Goal: Information Seeking & Learning: Learn about a topic

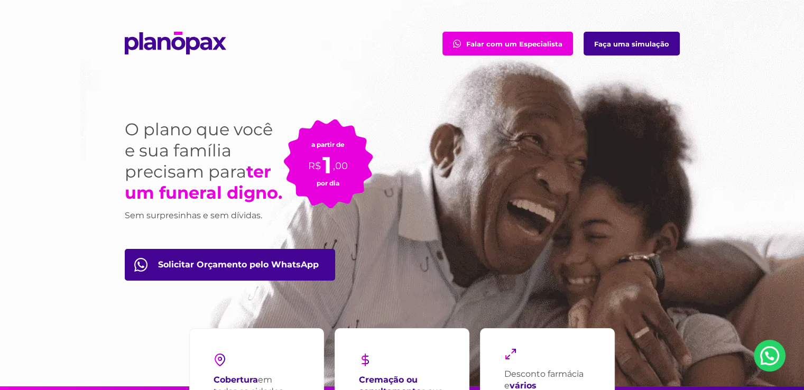
click at [617, 48] on link "Faça uma simulação" at bounding box center [631, 44] width 96 height 24
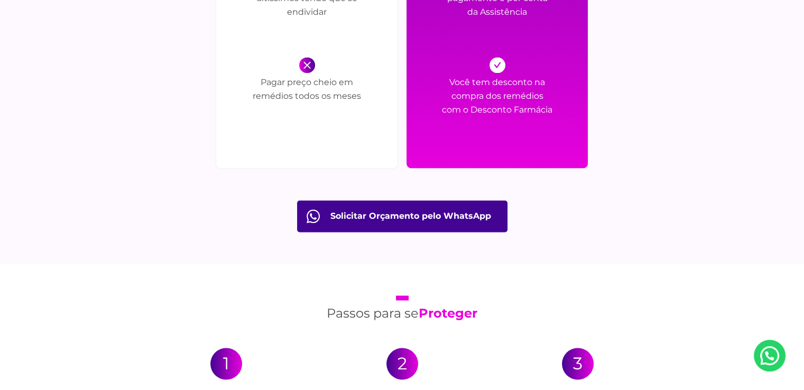
scroll to position [1638, 0]
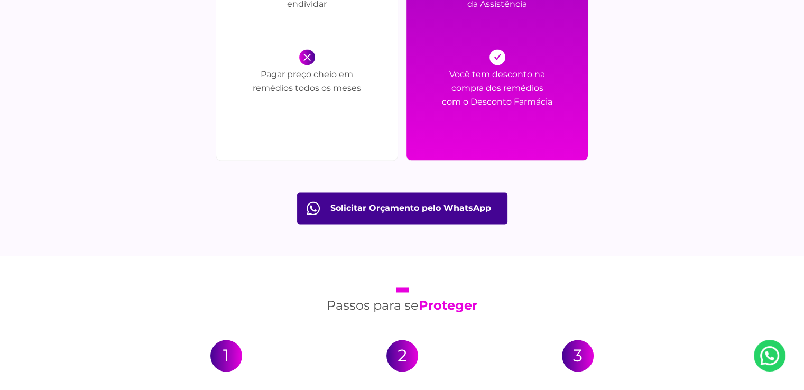
click at [497, 106] on p "Você tem desconto na compra dos remédios com o Desconto Farmácia" at bounding box center [497, 97] width 111 height 58
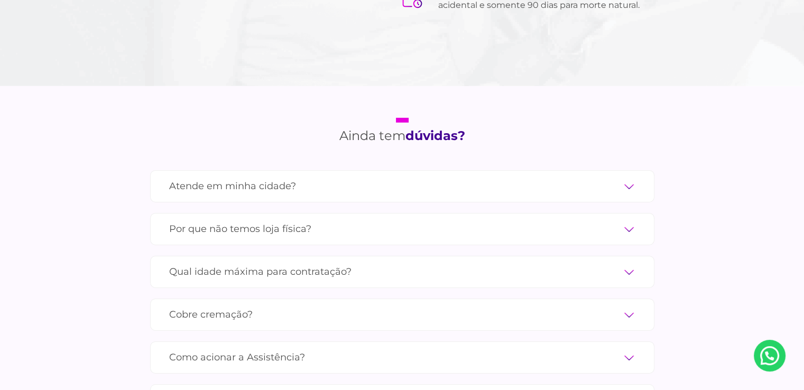
scroll to position [3434, 0]
click at [640, 169] on div "Atende em minha cidade? Contamos com parceiros em todas as cidades do [GEOGRAPH…" at bounding box center [402, 185] width 504 height 32
click at [632, 176] on label "Atende em minha cidade?" at bounding box center [402, 185] width 466 height 18
click at [0, 0] on input "Atende em minha cidade?" at bounding box center [0, 0] width 0 height 0
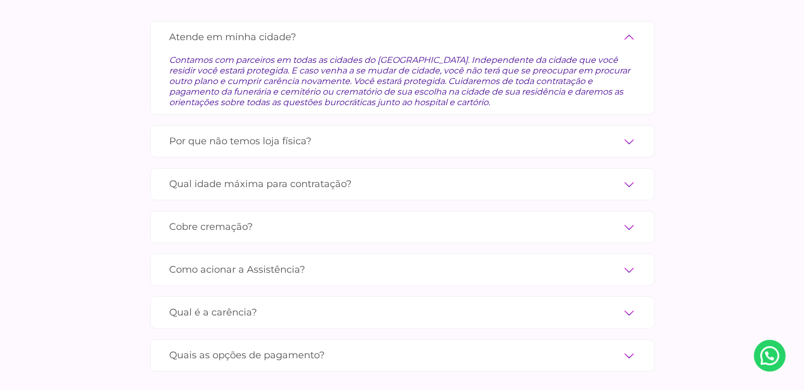
scroll to position [3593, 0]
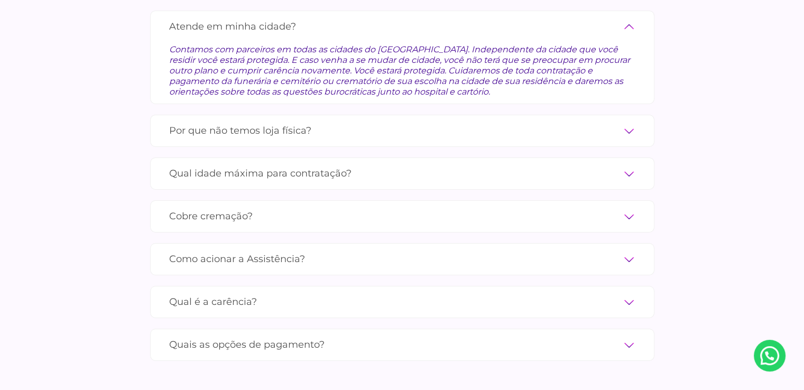
click at [629, 164] on label "Qual idade máxima para contratação?" at bounding box center [402, 173] width 466 height 18
click at [0, 0] on input "Qual idade máxima para contratação?" at bounding box center [0, 0] width 0 height 0
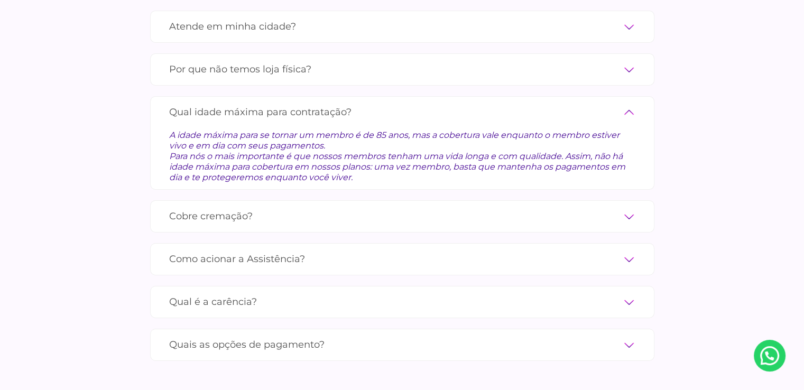
drag, startPoint x: 371, startPoint y: 118, endPoint x: 331, endPoint y: 128, distance: 41.9
click at [330, 128] on div "A idade máxima para se tornar um membro é de 85 anos, mas a cobertura vale enqu…" at bounding box center [402, 152] width 466 height 61
click at [632, 207] on label "Cobre cremação?" at bounding box center [402, 216] width 466 height 18
click at [0, 0] on input "Cobre cremação?" at bounding box center [0, 0] width 0 height 0
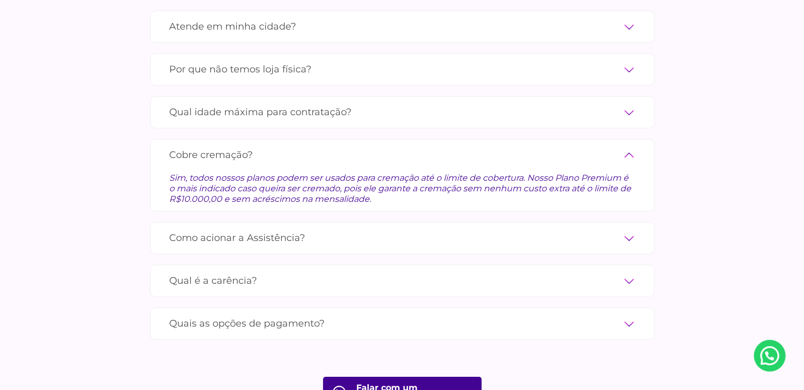
click at [631, 229] on label "Como acionar a Assistência?" at bounding box center [402, 238] width 466 height 18
click at [0, 0] on input "Como acionar a Assistência?" at bounding box center [0, 0] width 0 height 0
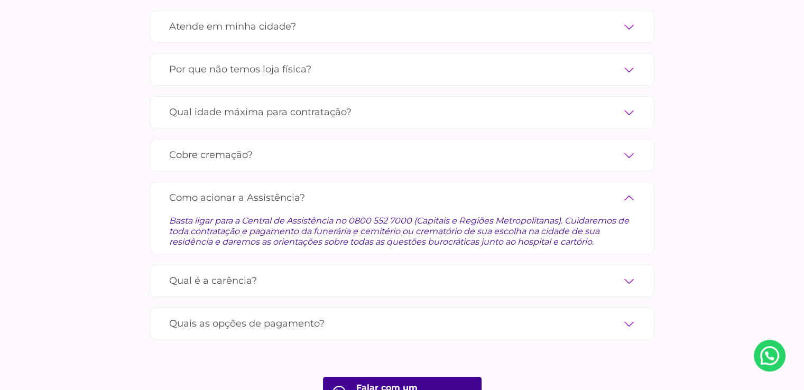
click at [628, 272] on label "Qual é a carência?" at bounding box center [402, 281] width 466 height 18
click at [0, 0] on input "Qual é a carência?" at bounding box center [0, 0] width 0 height 0
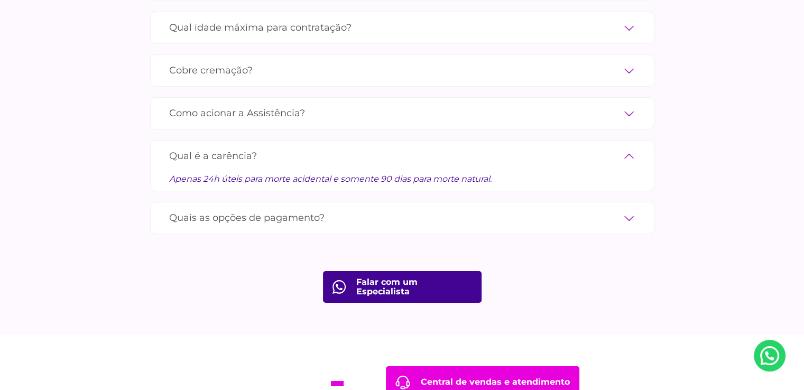
scroll to position [3699, 0]
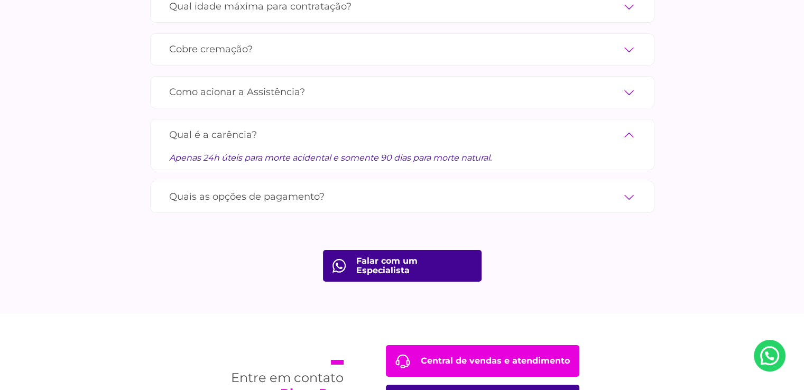
click at [628, 188] on label "Quais as opções de pagamento?" at bounding box center [402, 197] width 466 height 18
click at [0, 0] on input "Quais as opções de pagamento?" at bounding box center [0, 0] width 0 height 0
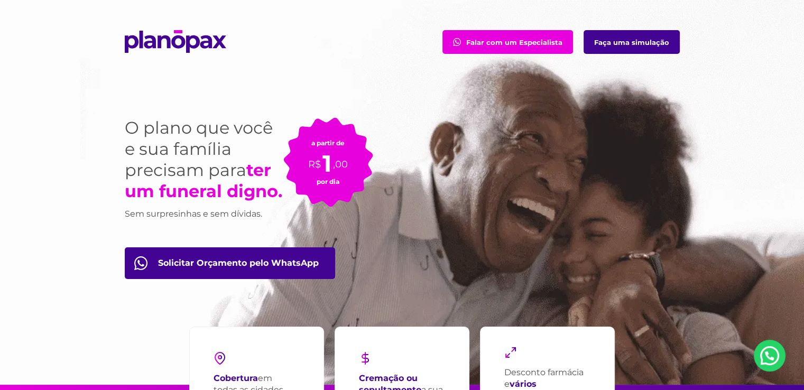
scroll to position [0, 0]
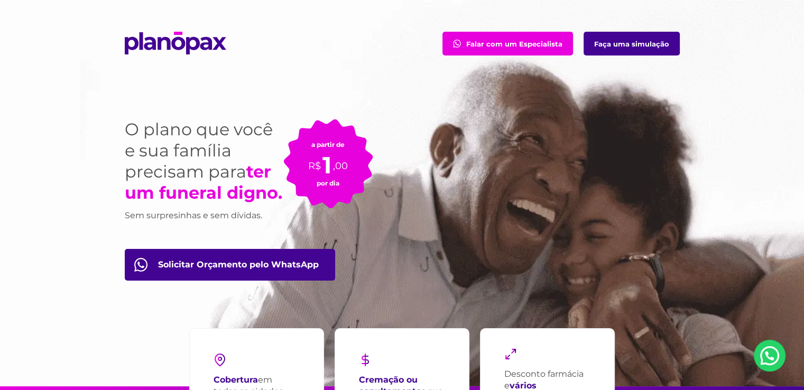
click at [645, 46] on link "Faça uma simulação" at bounding box center [631, 44] width 96 height 24
